Goal: Information Seeking & Learning: Find specific fact

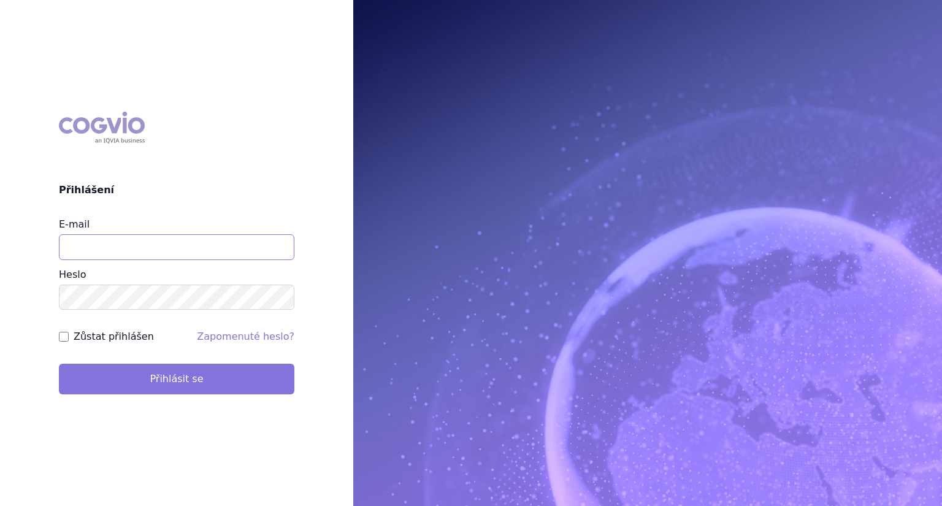
type input "jiri.janka@takeda.com"
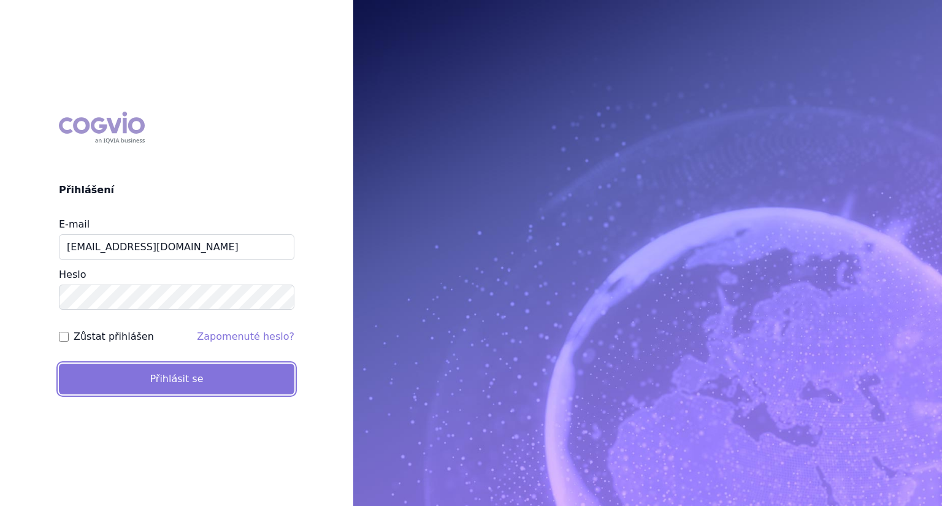
click at [194, 370] on button "Přihlásit se" at bounding box center [176, 379] width 235 height 31
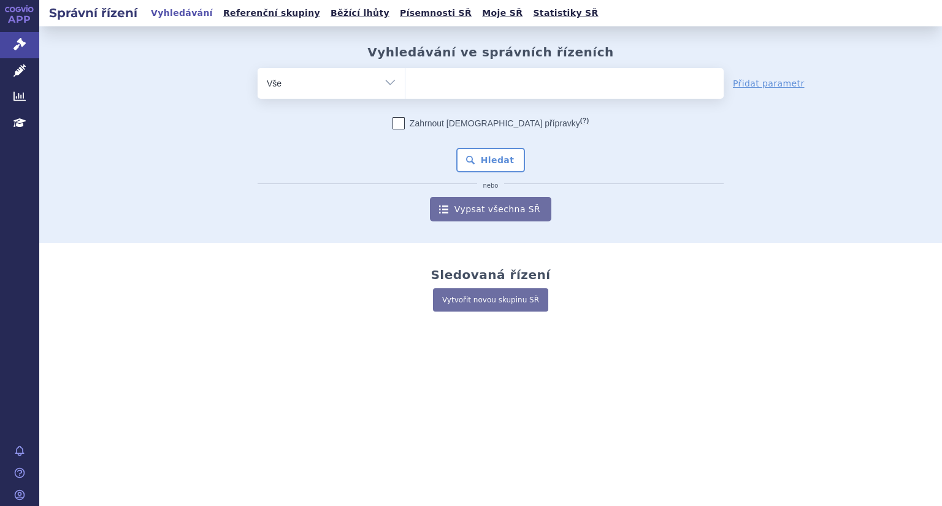
click at [437, 94] on span at bounding box center [564, 83] width 318 height 31
click at [405, 94] on select at bounding box center [405, 82] width 1 height 31
click at [445, 91] on ul at bounding box center [564, 81] width 318 height 26
click at [405, 91] on select at bounding box center [405, 82] width 1 height 31
click at [445, 91] on ul at bounding box center [564, 81] width 318 height 26
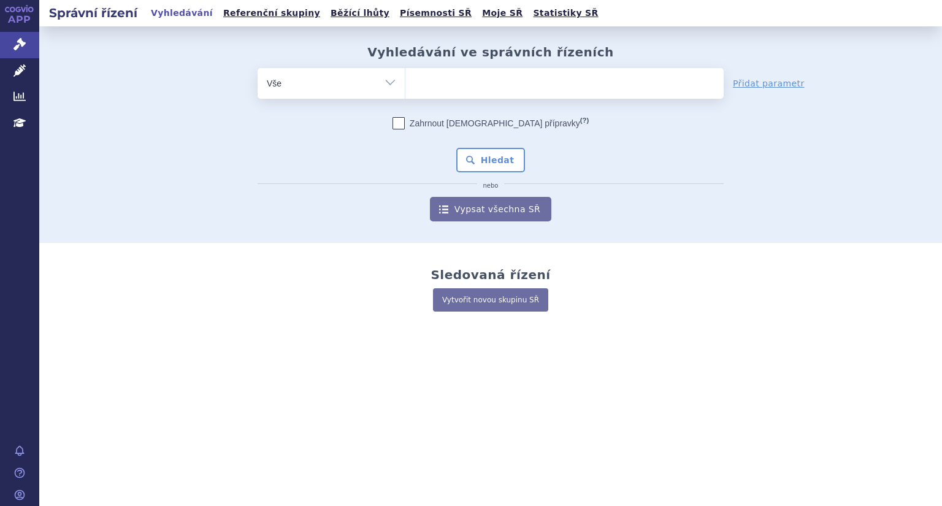
click at [405, 91] on select at bounding box center [405, 82] width 1 height 31
click at [445, 91] on ul at bounding box center [564, 81] width 318 height 26
click at [405, 91] on select at bounding box center [405, 82] width 1 height 31
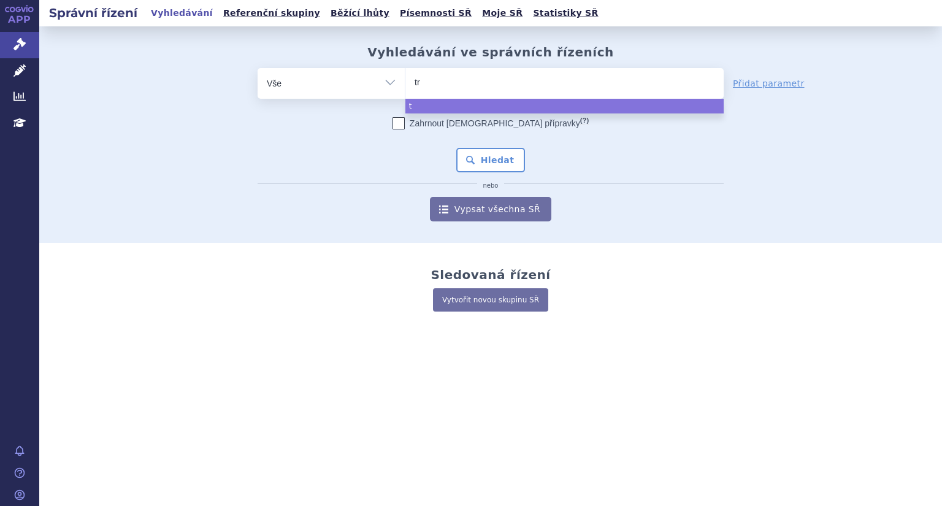
type input "tre"
type input "trem"
type input "tremfy"
type input "[MEDICAL_DATA]"
select select "[MEDICAL_DATA]"
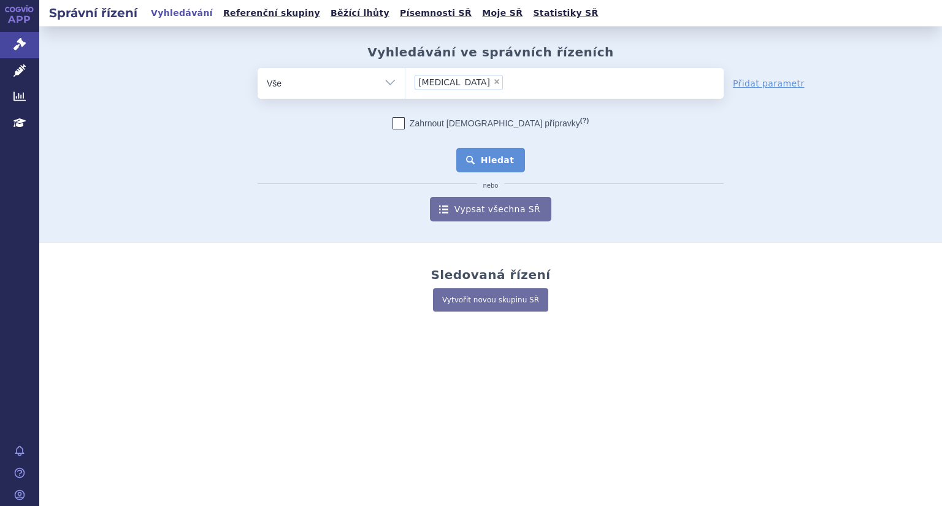
click at [498, 155] on button "Hledat" at bounding box center [490, 160] width 69 height 25
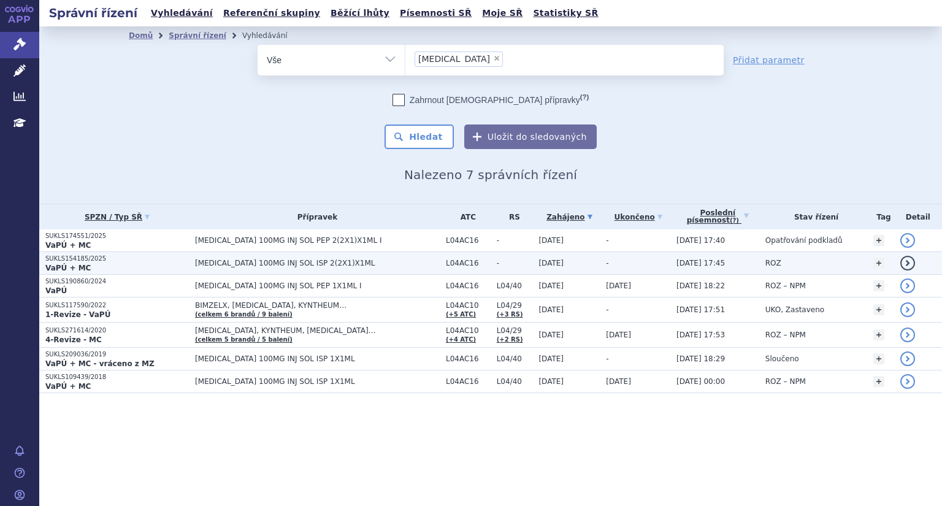
click at [75, 264] on strong "VaPÚ + MC" at bounding box center [67, 268] width 45 height 9
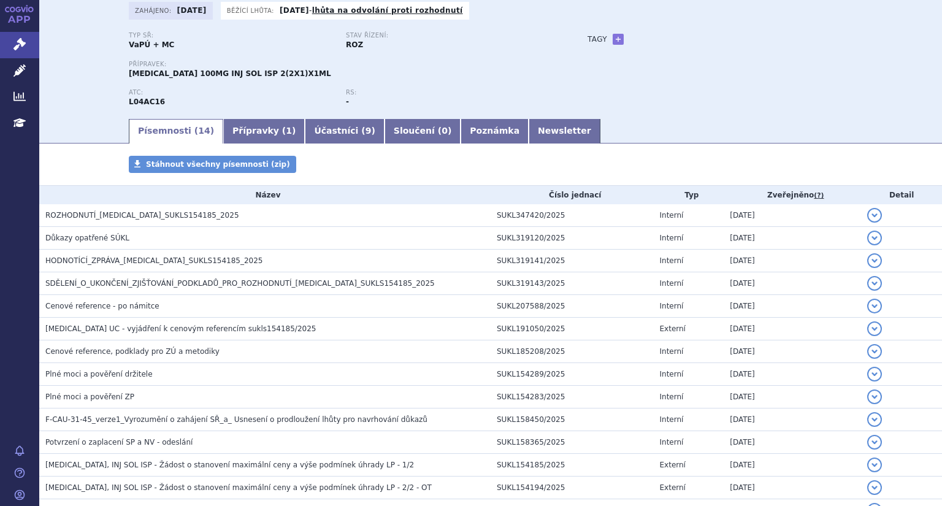
scroll to position [143, 0]
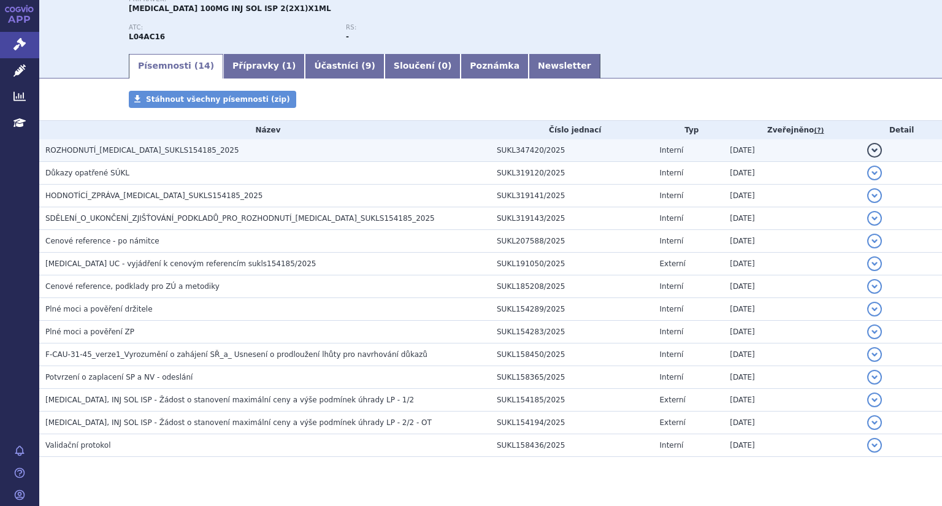
click at [867, 151] on button "detail" at bounding box center [874, 150] width 15 height 15
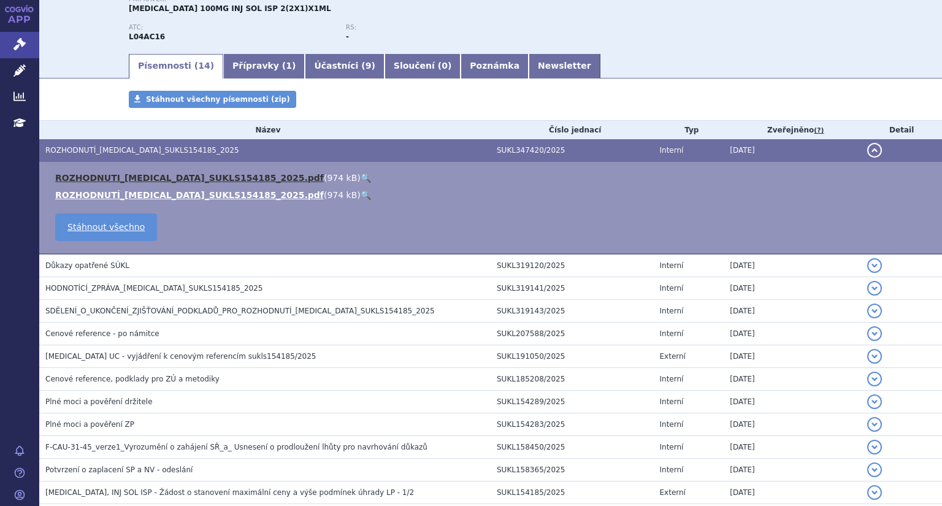
click at [202, 178] on link "ROZHODNUTI_TREMFYA_SUKLS154185_2025.pdf" at bounding box center [189, 178] width 269 height 10
